Goal: Transaction & Acquisition: Purchase product/service

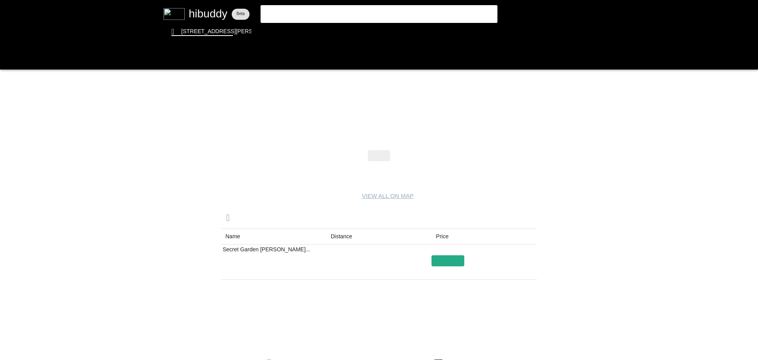
click at [214, 16] on flt-glass-pane at bounding box center [379, 180] width 758 height 360
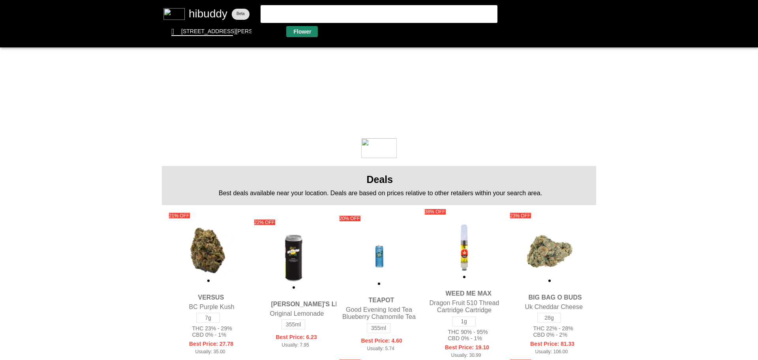
click at [305, 34] on flt-glass-pane at bounding box center [379, 180] width 758 height 360
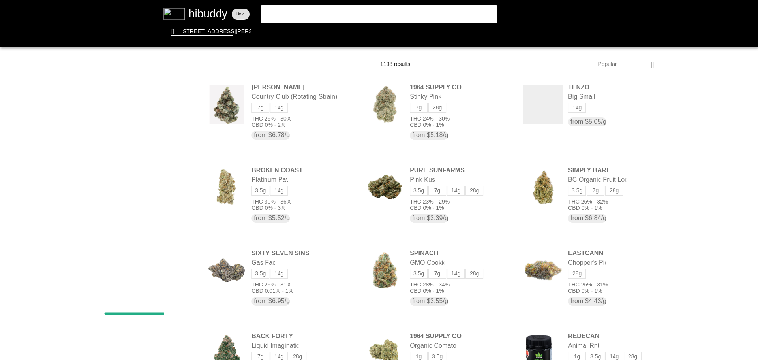
click at [640, 67] on flt-glass-pane at bounding box center [379, 180] width 758 height 360
click at [619, 278] on flt-glass-pane at bounding box center [379, 180] width 758 height 360
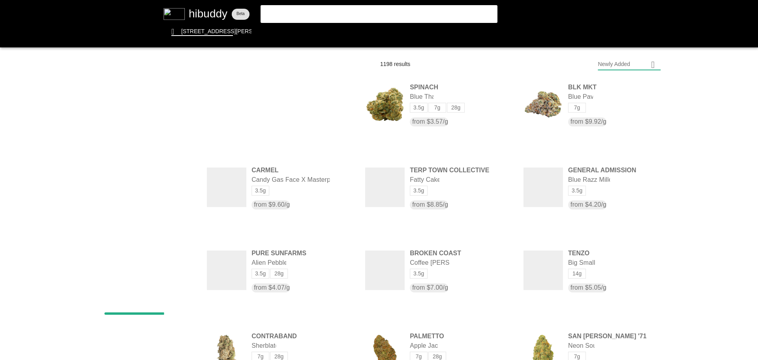
click at [165, 282] on flt-glass-pane at bounding box center [379, 180] width 758 height 360
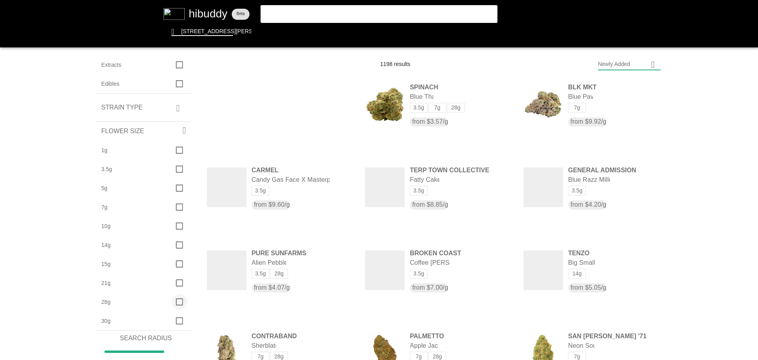
click at [177, 304] on flt-glass-pane at bounding box center [379, 180] width 758 height 360
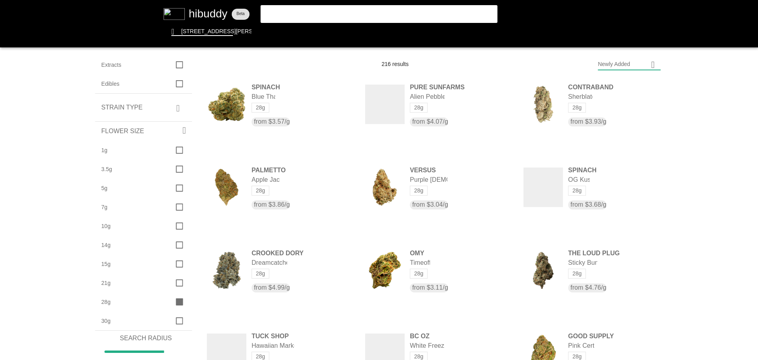
click at [614, 63] on flt-glass-pane at bounding box center [379, 180] width 758 height 360
click at [607, 89] on flt-glass-pane at bounding box center [379, 180] width 758 height 360
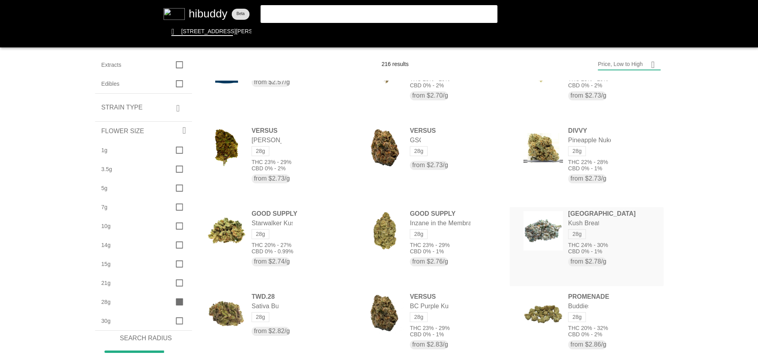
click at [554, 207] on flt-glass-pane at bounding box center [379, 180] width 758 height 360
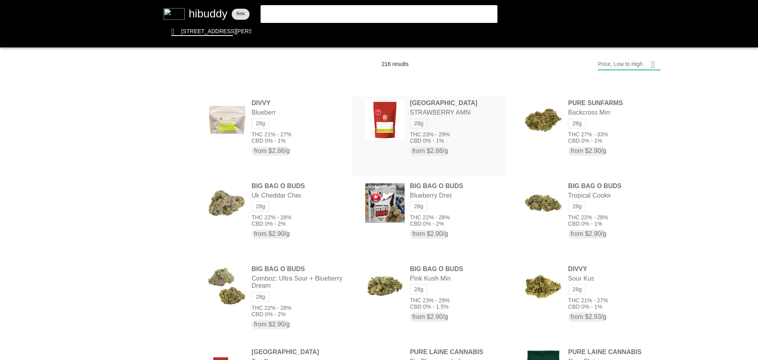
click at [456, 101] on flt-glass-pane at bounding box center [379, 180] width 758 height 360
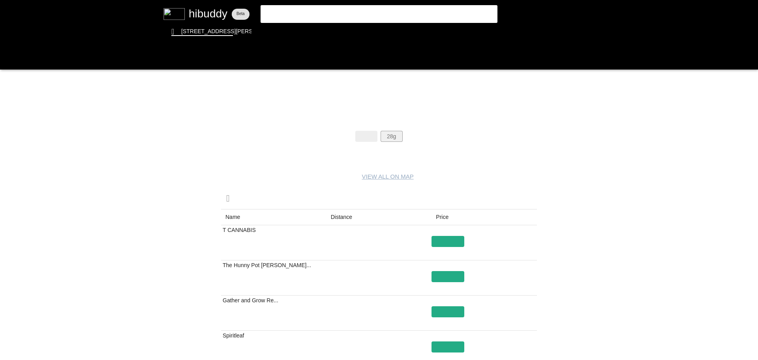
click at [393, 137] on flt-glass-pane at bounding box center [379, 180] width 758 height 360
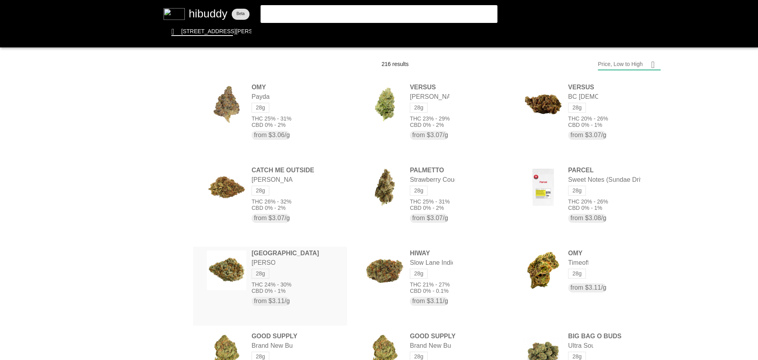
click at [304, 278] on flt-glass-pane at bounding box center [379, 180] width 758 height 360
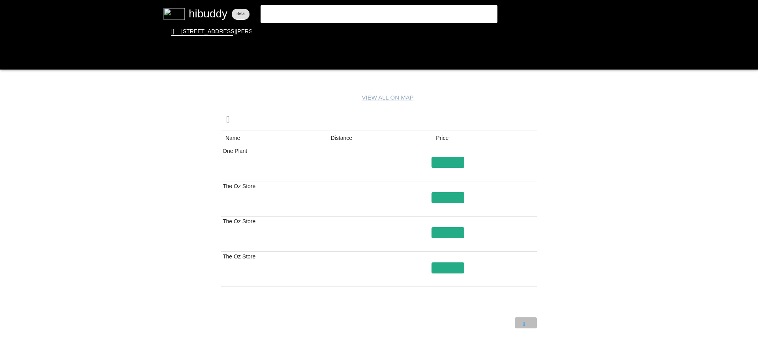
click at [529, 323] on flt-glass-pane at bounding box center [379, 180] width 758 height 360
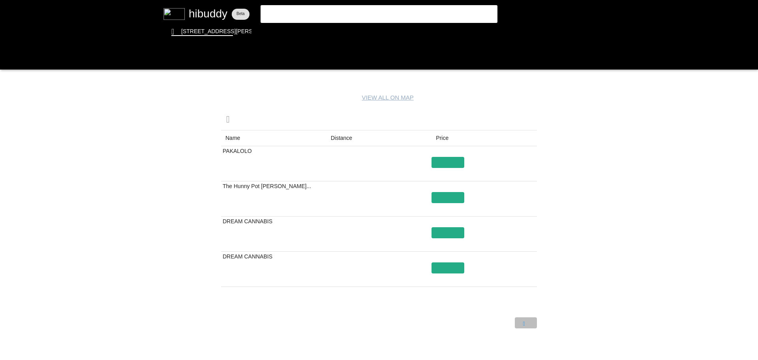
click at [529, 323] on flt-glass-pane at bounding box center [379, 180] width 758 height 360
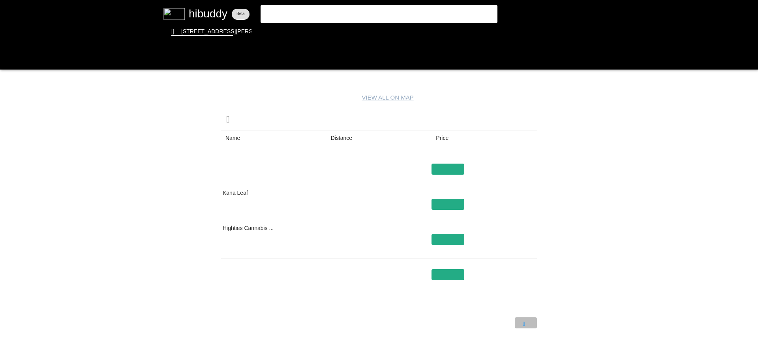
click at [529, 323] on flt-glass-pane at bounding box center [379, 180] width 758 height 360
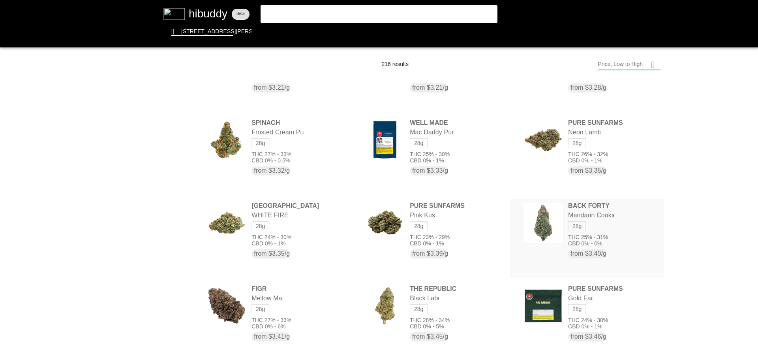
click at [572, 262] on flt-glass-pane at bounding box center [379, 180] width 758 height 360
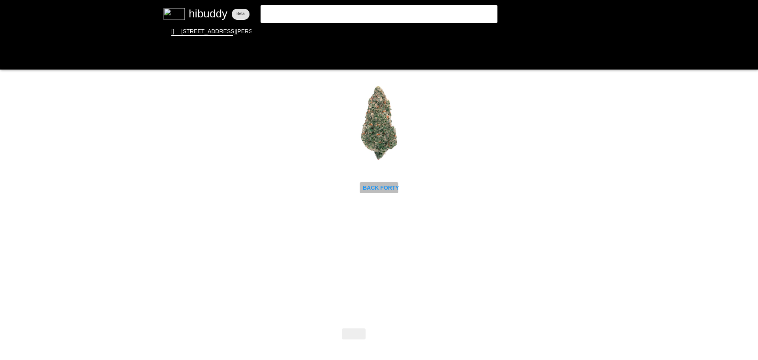
click at [391, 189] on flt-glass-pane at bounding box center [379, 180] width 758 height 360
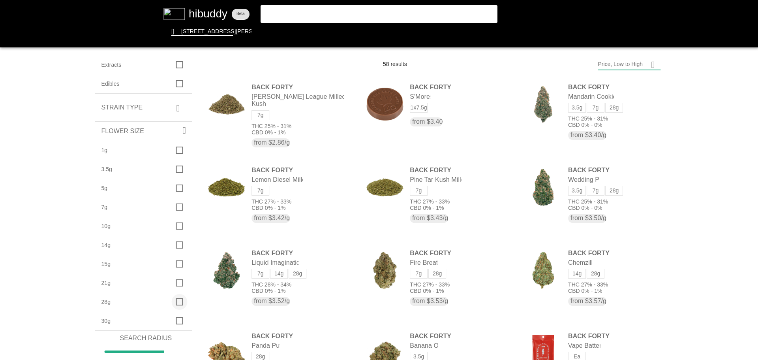
click at [178, 300] on flt-glass-pane at bounding box center [379, 180] width 758 height 360
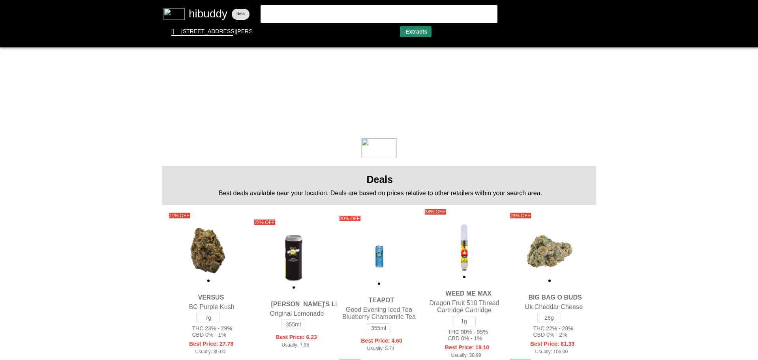
click at [419, 33] on flt-glass-pane at bounding box center [379, 180] width 758 height 360
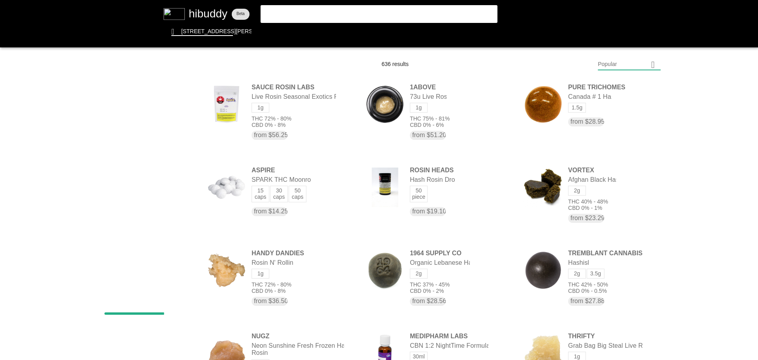
click at [646, 68] on flt-glass-pane at bounding box center [379, 180] width 758 height 360
click at [628, 280] on flt-glass-pane at bounding box center [379, 180] width 758 height 360
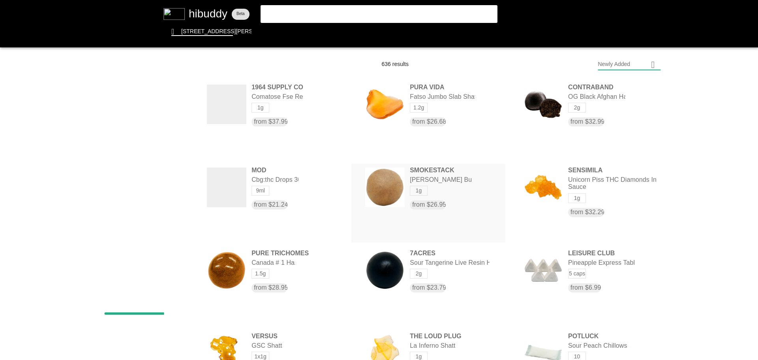
click at [413, 181] on flt-glass-pane at bounding box center [379, 180] width 758 height 360
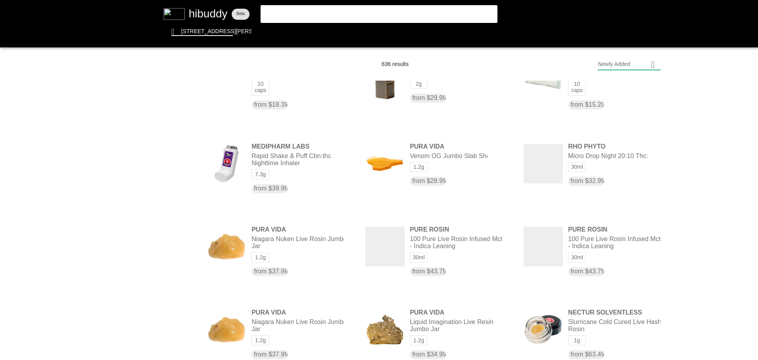
click at [181, 237] on flt-glass-pane at bounding box center [379, 180] width 758 height 360
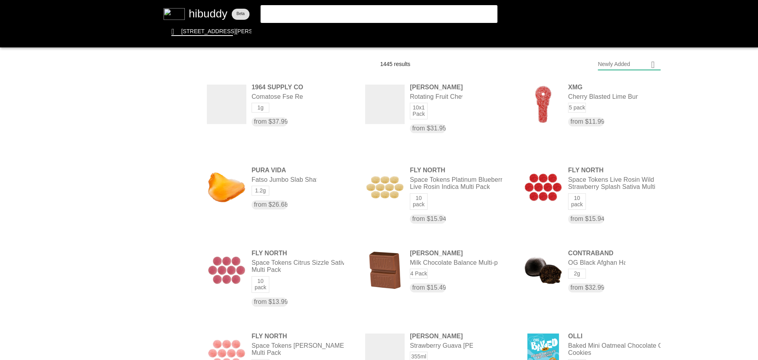
click at [181, 218] on flt-glass-pane at bounding box center [379, 180] width 758 height 360
